Goal: Task Accomplishment & Management: Use online tool/utility

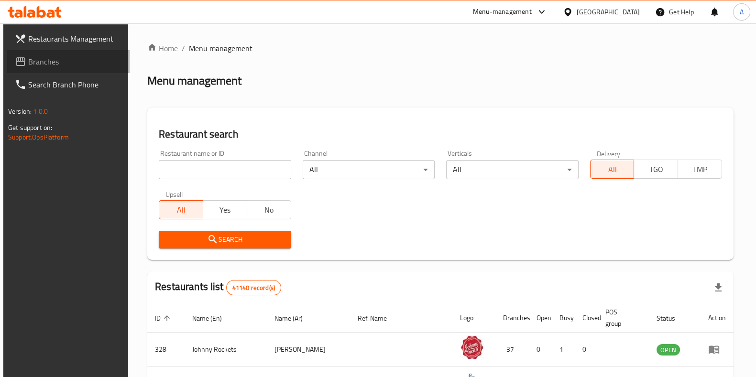
click at [35, 64] on span "Branches" at bounding box center [75, 61] width 94 height 11
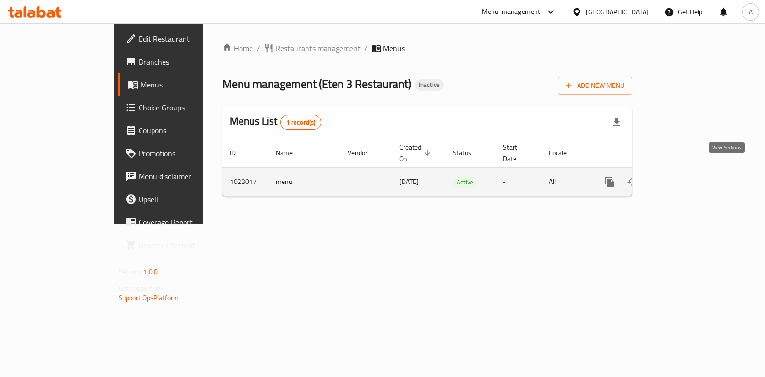
click at [690, 171] on link "enhanced table" at bounding box center [678, 182] width 23 height 23
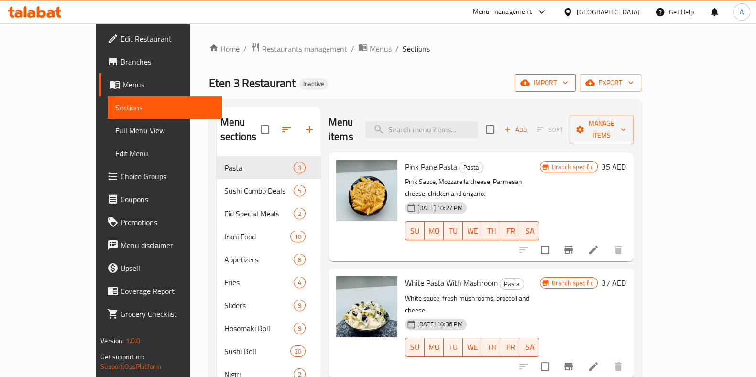
click at [568, 78] on span "import" at bounding box center [545, 83] width 46 height 12
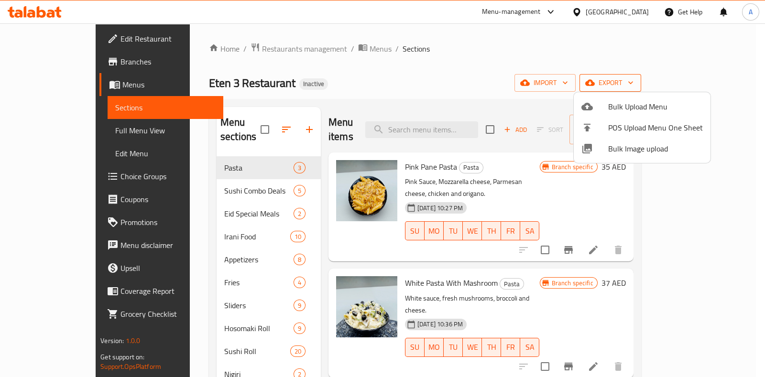
click at [700, 86] on div at bounding box center [382, 188] width 765 height 377
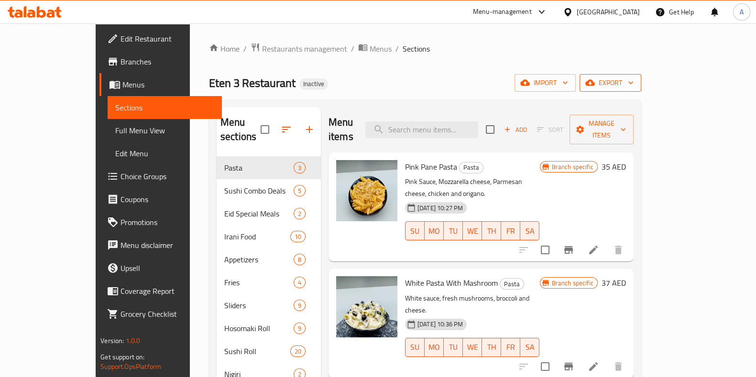
click at [633, 87] on span "export" at bounding box center [610, 83] width 46 height 12
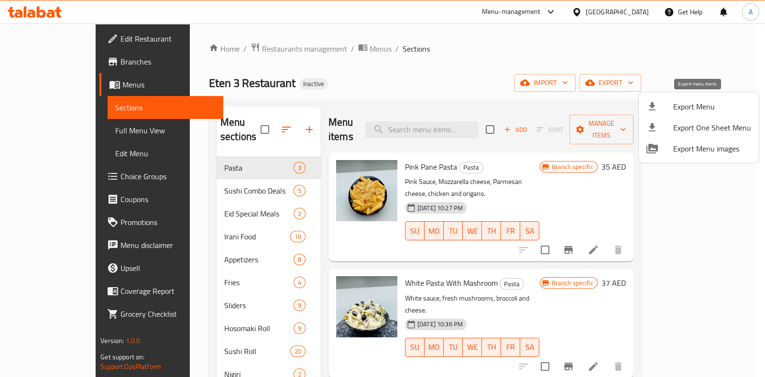
click at [692, 101] on span "Export Menu" at bounding box center [712, 106] width 78 height 11
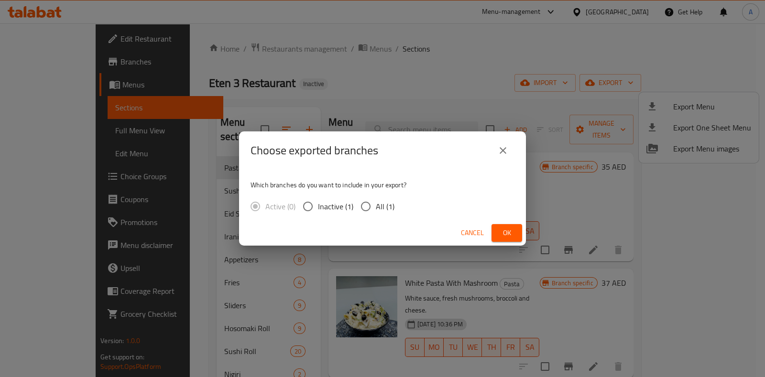
click at [364, 208] on input "All (1)" at bounding box center [366, 207] width 20 height 20
radio input "true"
click at [505, 232] on span "Ok" at bounding box center [506, 233] width 15 height 12
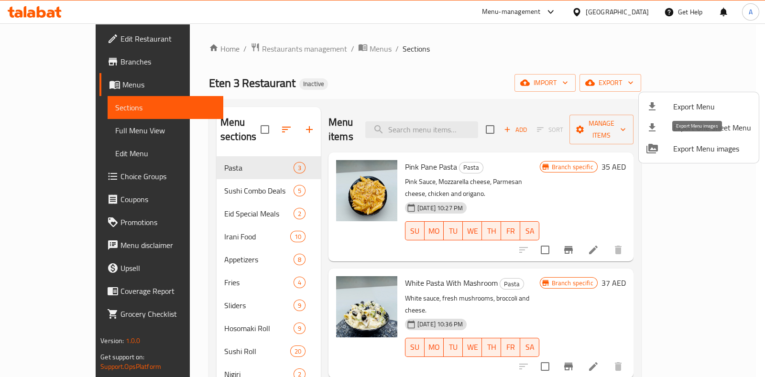
click at [703, 148] on span "Export Menu images" at bounding box center [712, 148] width 78 height 11
click at [696, 149] on span "Export Menu images" at bounding box center [712, 148] width 78 height 11
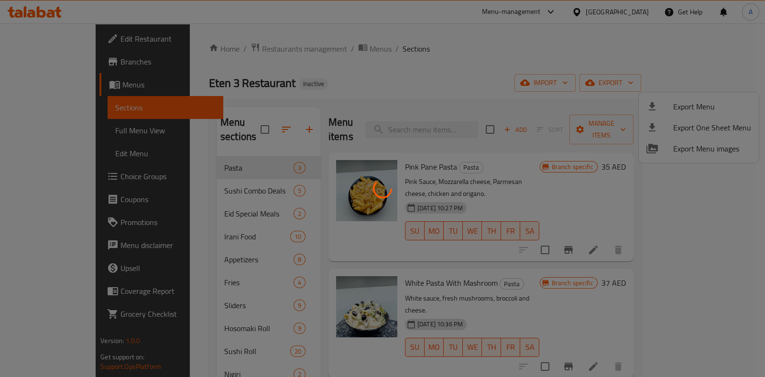
click at [534, 75] on div at bounding box center [382, 188] width 765 height 377
